Goal: Task Accomplishment & Management: Use online tool/utility

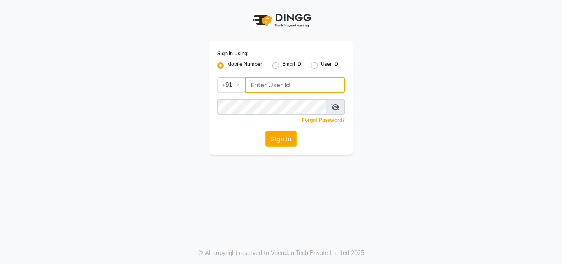
click at [267, 85] on input "Username" at bounding box center [295, 85] width 100 height 16
type input "8550970152"
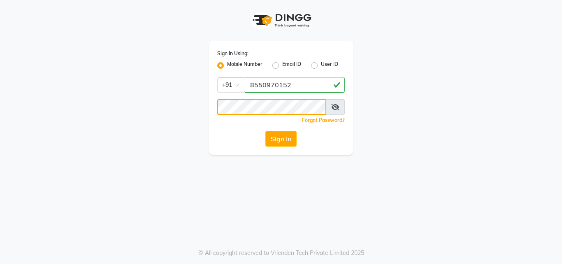
click at [265, 131] on button "Sign In" at bounding box center [280, 139] width 31 height 16
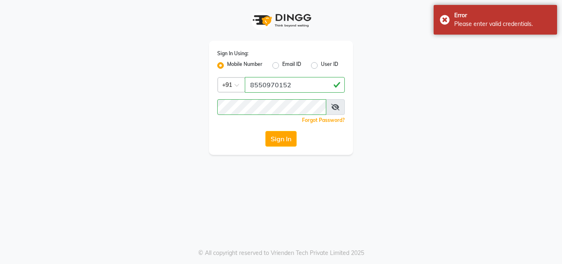
click at [338, 111] on span at bounding box center [335, 107] width 19 height 16
click at [337, 107] on icon at bounding box center [335, 107] width 8 height 7
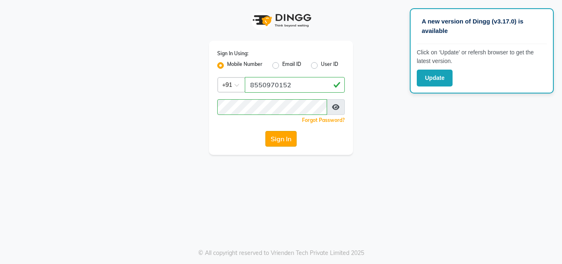
click at [286, 136] on button "Sign In" at bounding box center [280, 139] width 31 height 16
click at [276, 141] on button "Sign In" at bounding box center [280, 139] width 31 height 16
click at [361, 6] on div "Sign In Using: Mobile Number Email ID User ID Country Code × +91 8550970152 Rem…" at bounding box center [280, 77] width 469 height 155
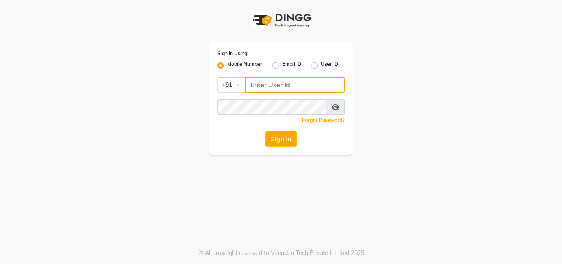
click at [267, 82] on input "Username" at bounding box center [295, 85] width 100 height 16
type input "8550970152"
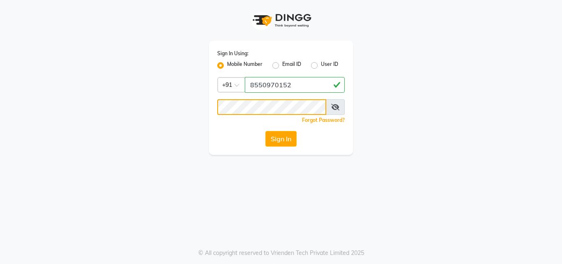
click at [265, 131] on button "Sign In" at bounding box center [280, 139] width 31 height 16
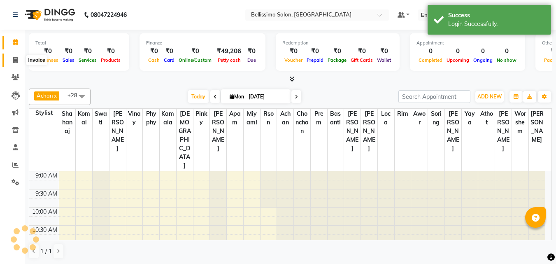
click at [13, 60] on icon at bounding box center [15, 60] width 5 height 6
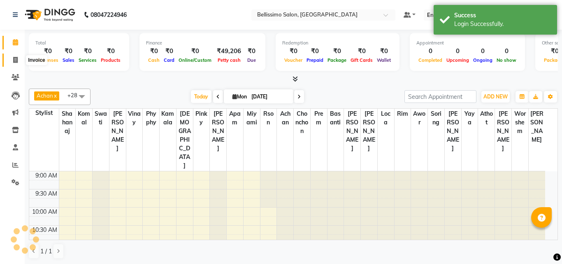
select select "service"
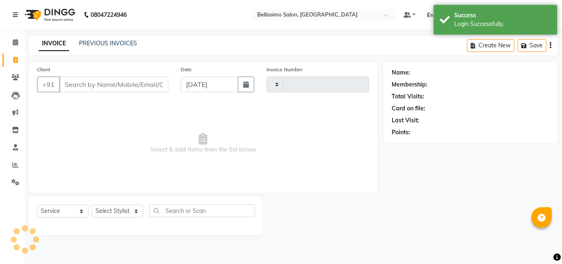
type input "7553"
select select "155"
click at [105, 81] on input "Client" at bounding box center [113, 85] width 109 height 16
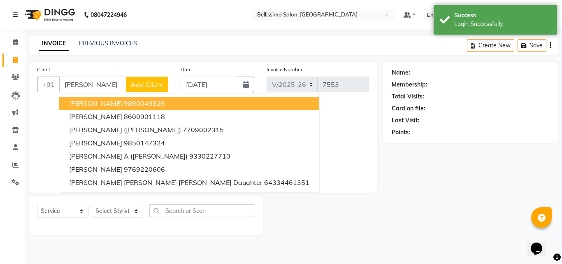
click at [95, 106] on span "[PERSON_NAME]" at bounding box center [95, 103] width 53 height 8
type input "9890049829"
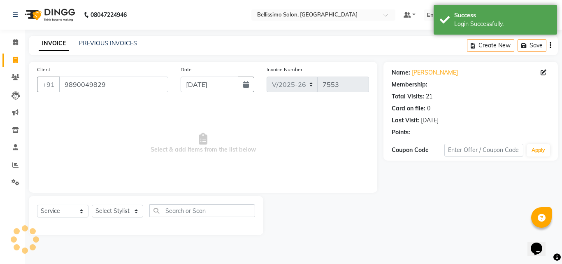
select select "1: Object"
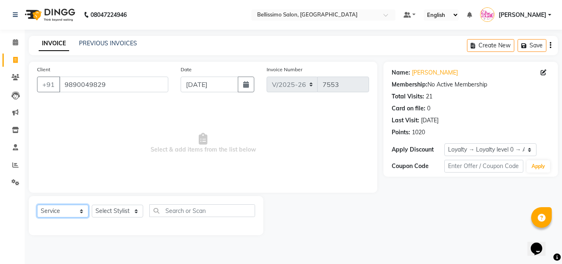
click at [52, 211] on select "Select Service Product Membership Package Voucher Prepaid Gift Card" at bounding box center [62, 210] width 51 height 13
select select "V"
click at [37, 204] on select "Select Service Product Membership Package Voucher Prepaid Gift Card" at bounding box center [62, 210] width 51 height 13
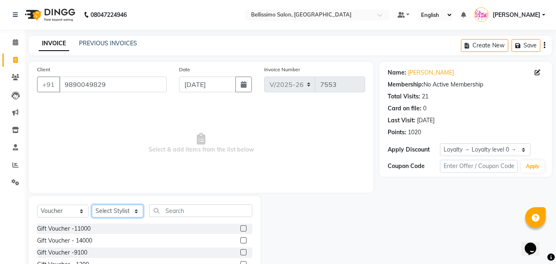
click at [135, 207] on select "Select Stylist [PERSON_NAME] [PERSON_NAME] [PERSON_NAME] [PERSON_NAME] Aso Atha…" at bounding box center [117, 210] width 51 height 13
select select "4516"
click at [92, 204] on select "Select Stylist [PERSON_NAME] [PERSON_NAME] [PERSON_NAME] [PERSON_NAME] Aso Atha…" at bounding box center [117, 210] width 51 height 13
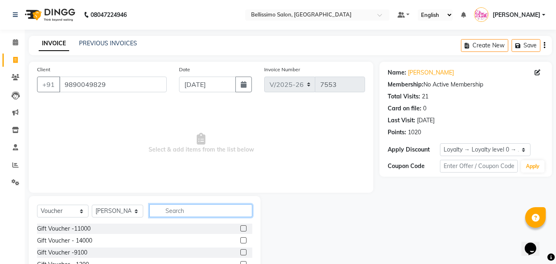
click at [195, 211] on input "text" at bounding box center [200, 210] width 103 height 13
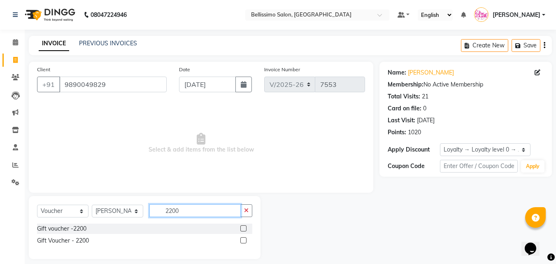
type input "2200"
click at [244, 241] on label at bounding box center [243, 240] width 6 height 6
click at [244, 241] on input "checkbox" at bounding box center [242, 240] width 5 height 5
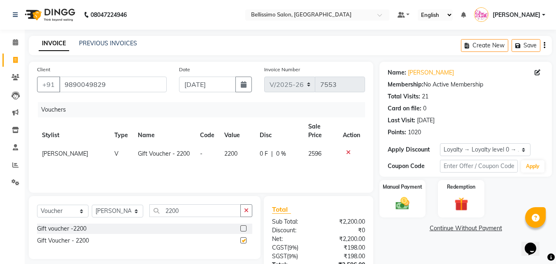
checkbox input "false"
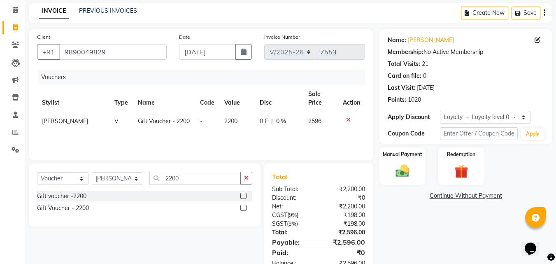
scroll to position [57, 0]
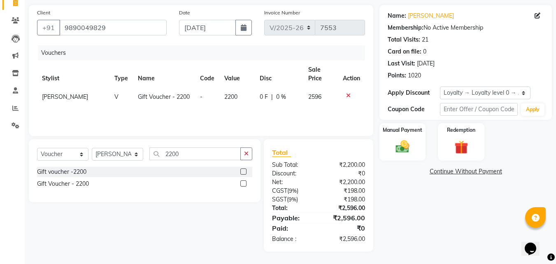
click at [456, 172] on link "Continue Without Payment" at bounding box center [465, 171] width 169 height 9
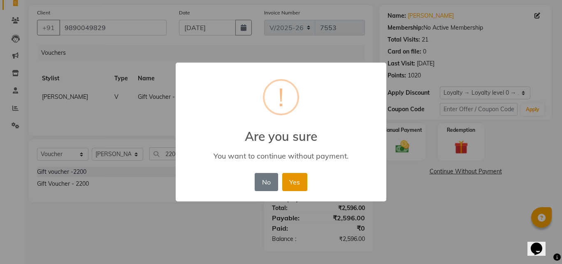
click at [294, 183] on button "Yes" at bounding box center [294, 182] width 25 height 18
